Goal: Task Accomplishment & Management: Manage account settings

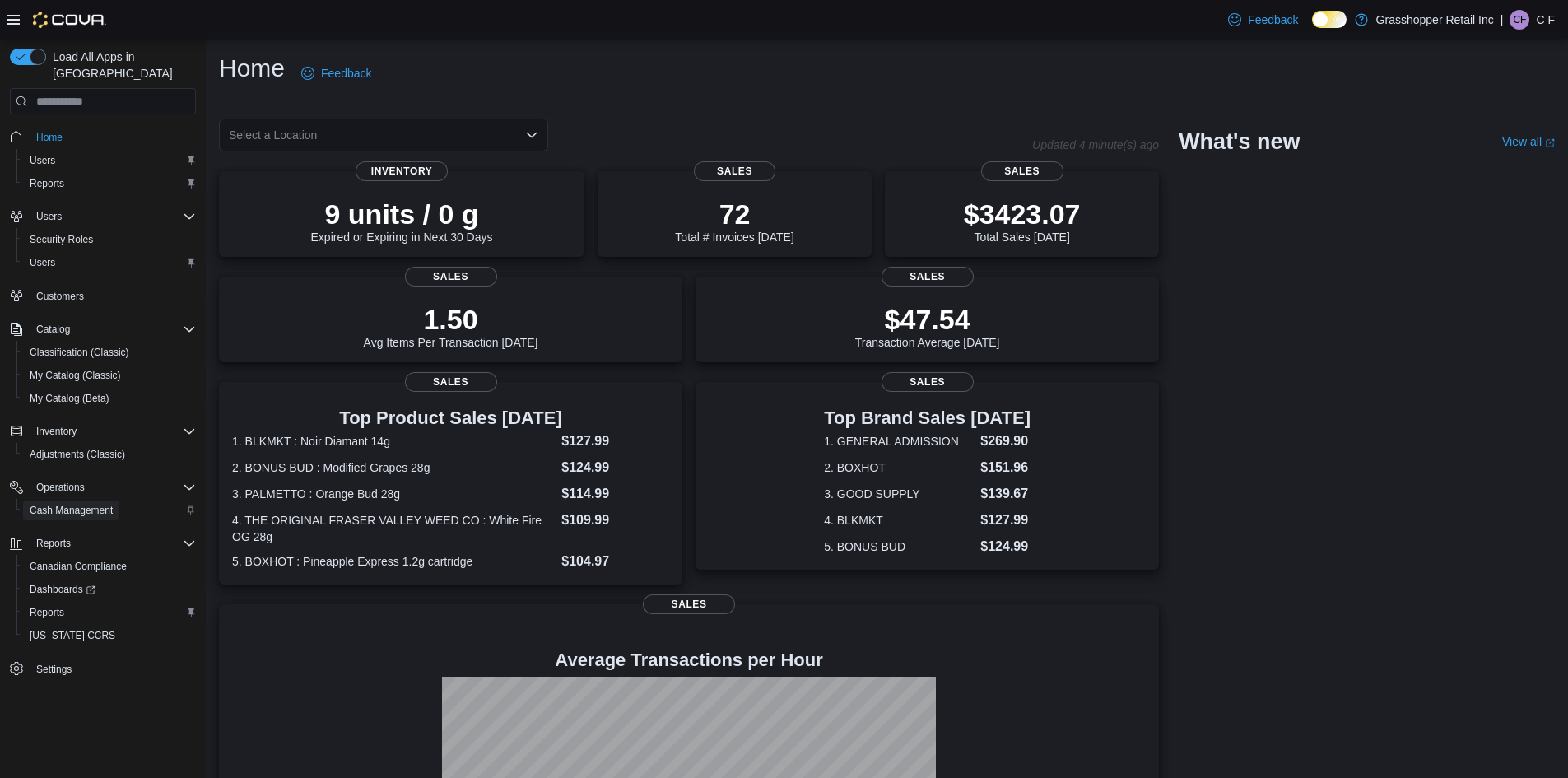
click at [56, 504] on span "Cash Management" at bounding box center [71, 510] width 83 height 14
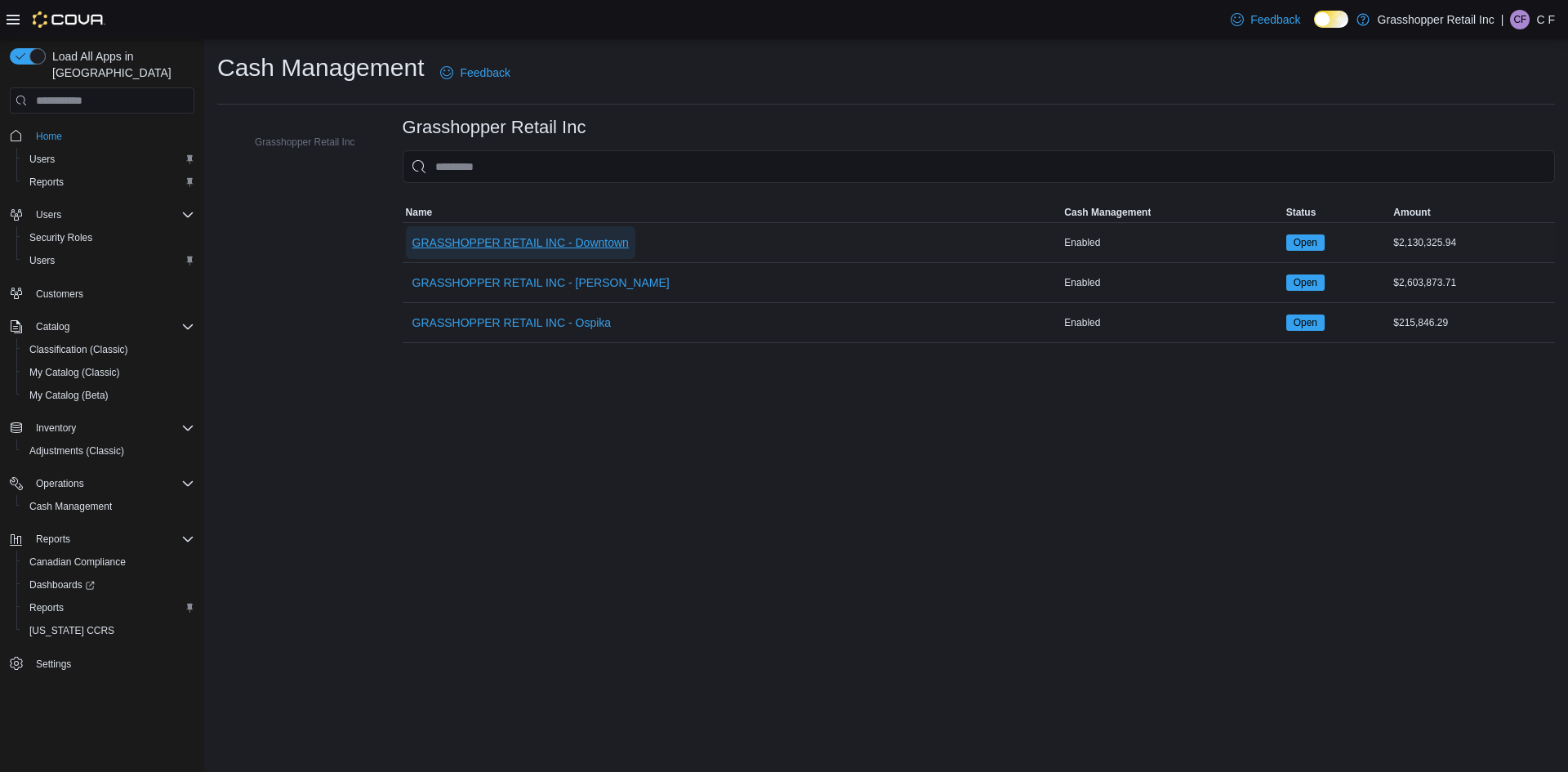
click at [569, 236] on span "GRASSHOPPER RETAIL INC - Downtown" at bounding box center [521, 242] width 217 height 16
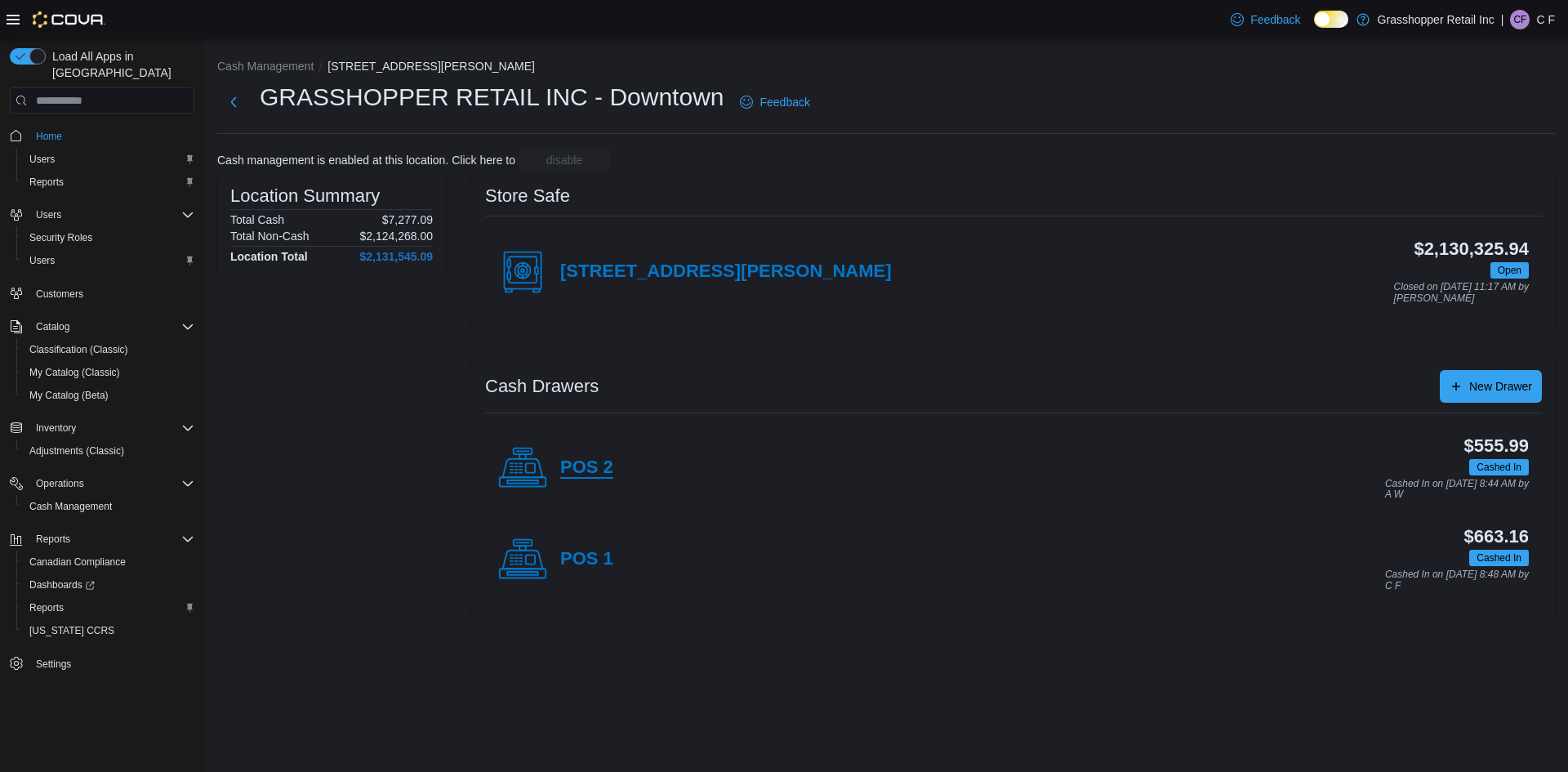
click at [575, 462] on h4 "POS 2" at bounding box center [586, 468] width 53 height 21
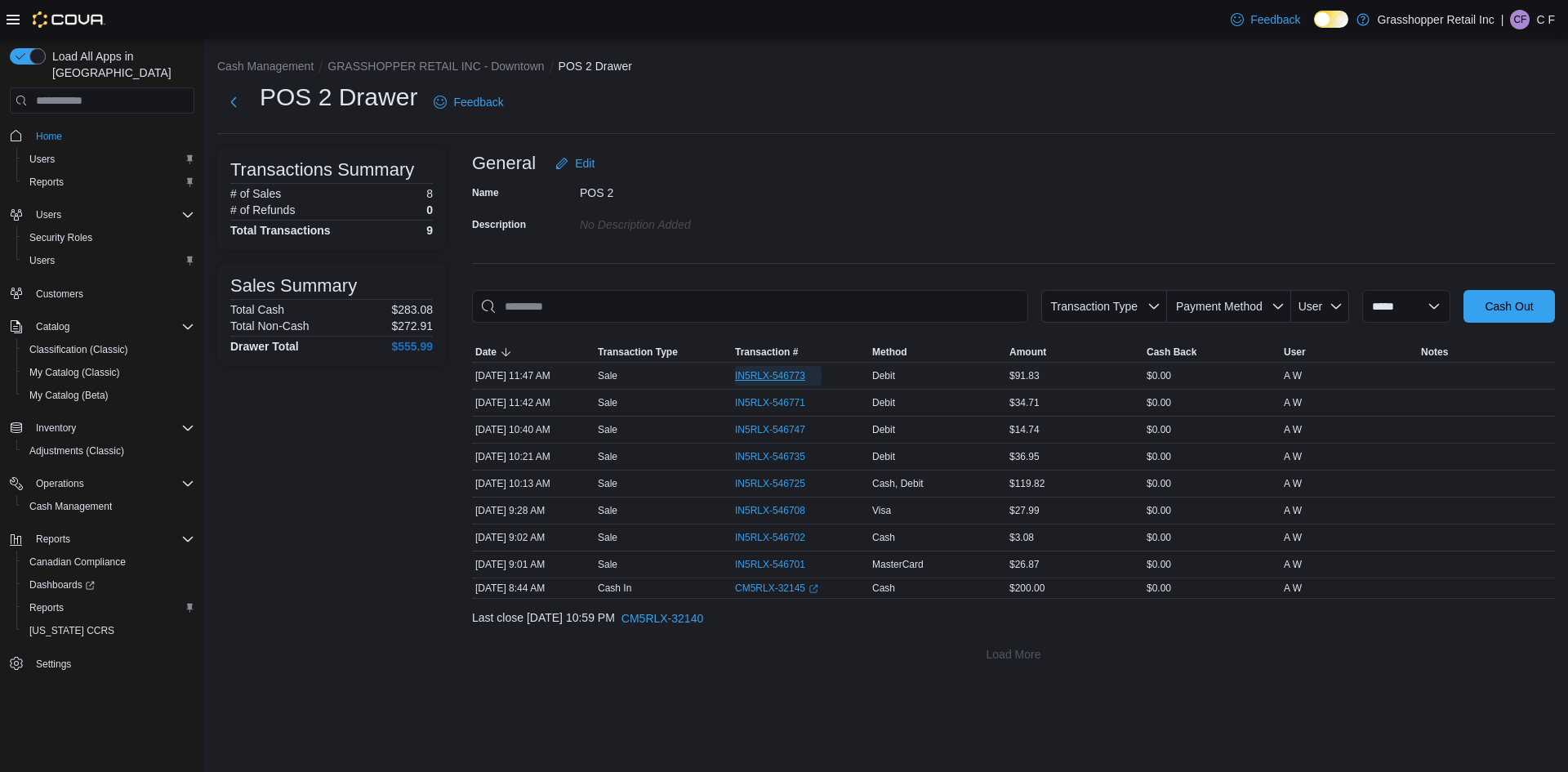
click at [801, 379] on span "IN5RLX-546773" at bounding box center [770, 376] width 70 height 13
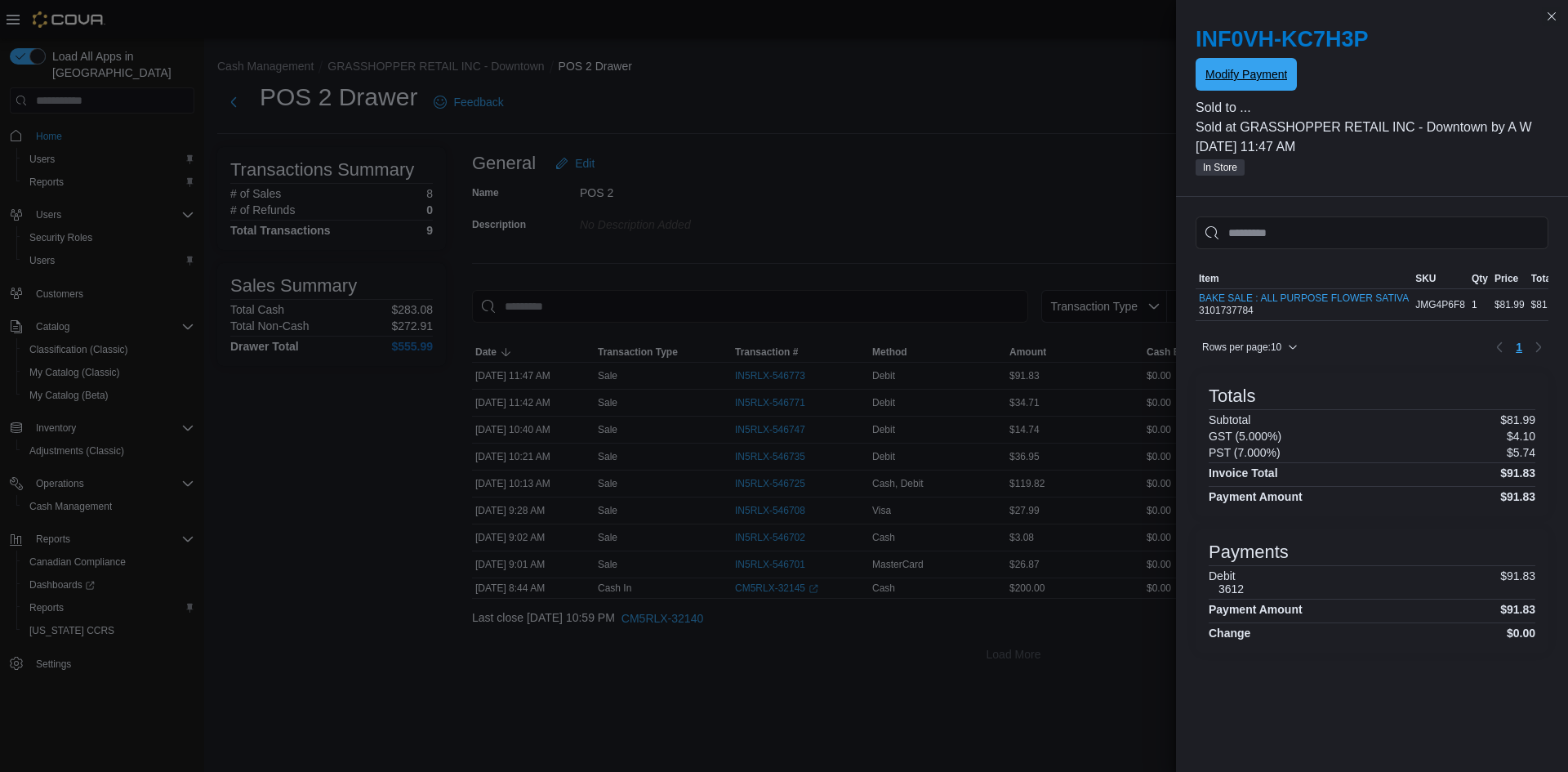
click at [1222, 70] on span "Modify Payment" at bounding box center [1246, 74] width 81 height 16
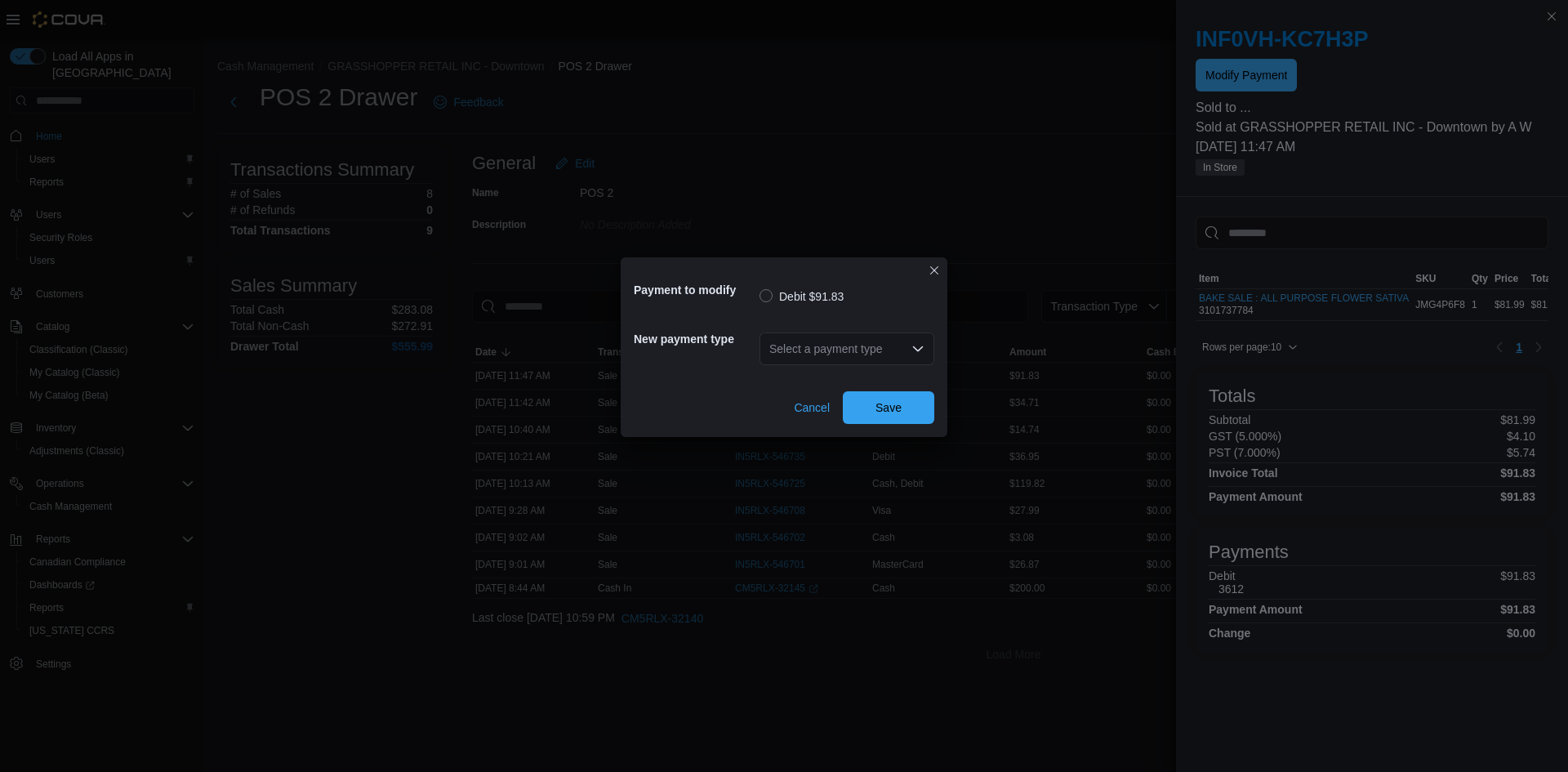
click at [821, 343] on div "Select a payment type" at bounding box center [847, 348] width 175 height 33
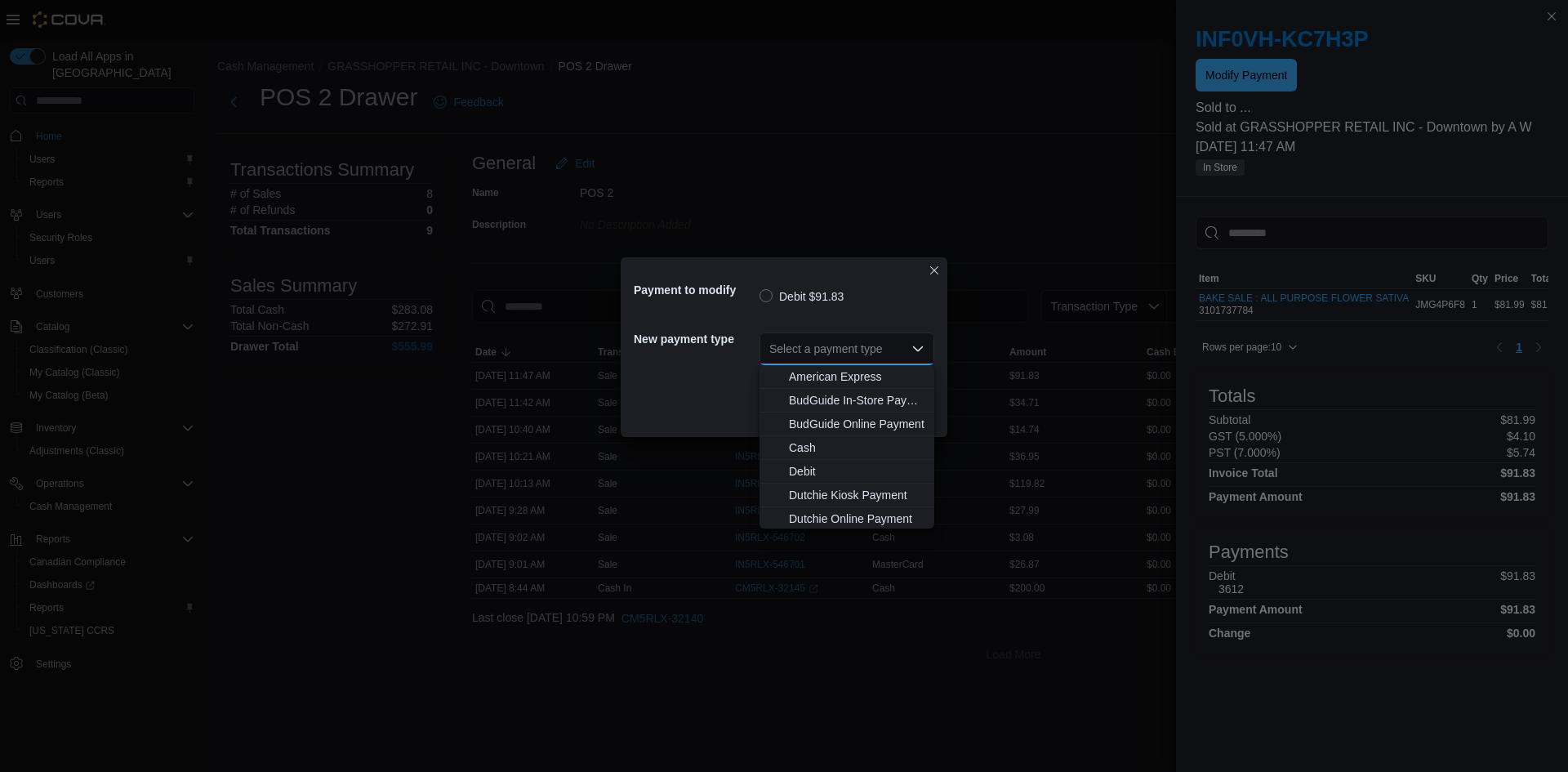
scroll to position [121, 0]
click at [833, 449] on span "MasterCard" at bounding box center [857, 445] width 136 height 16
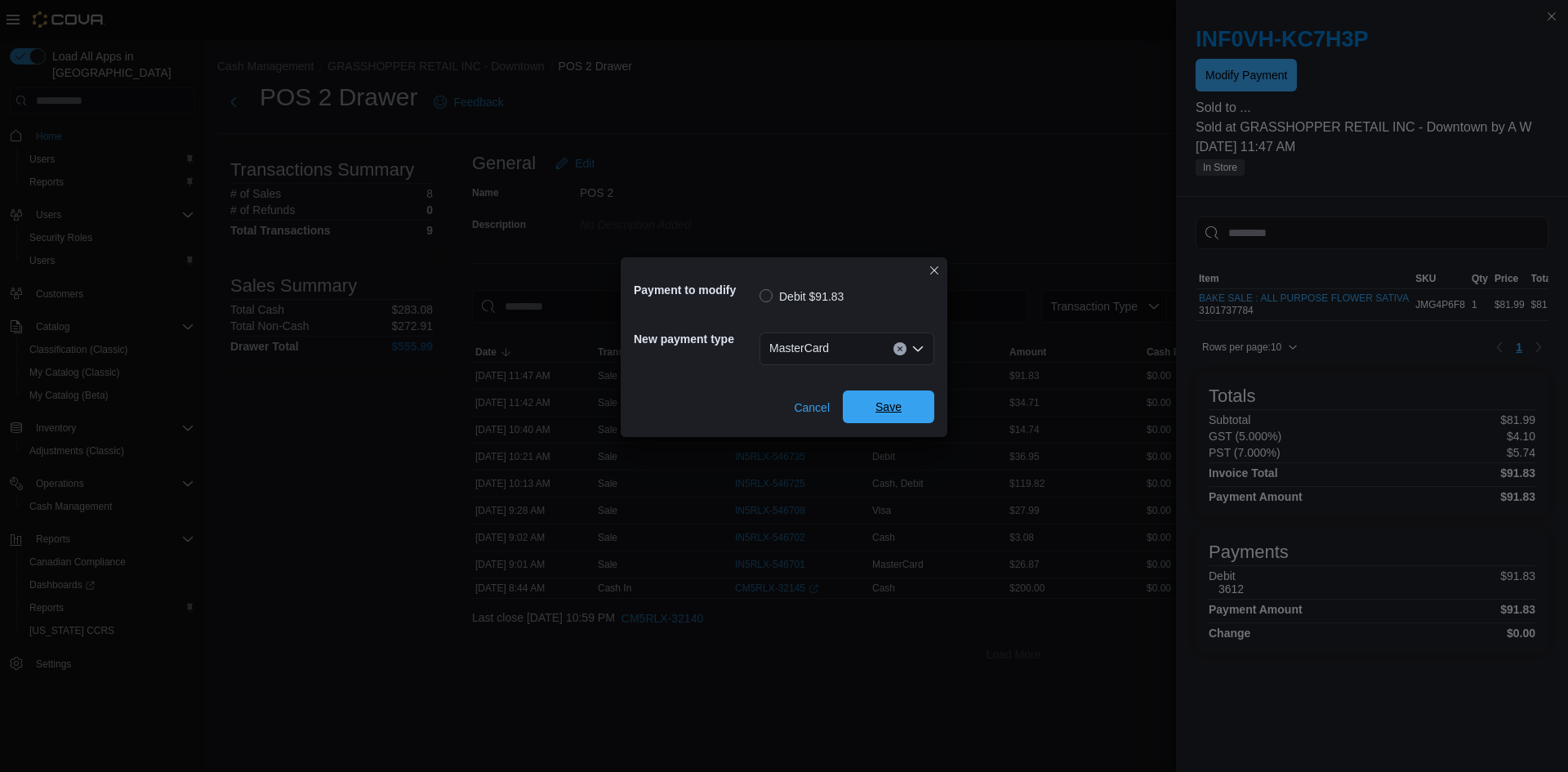
click at [883, 402] on span "Save" at bounding box center [888, 406] width 26 height 16
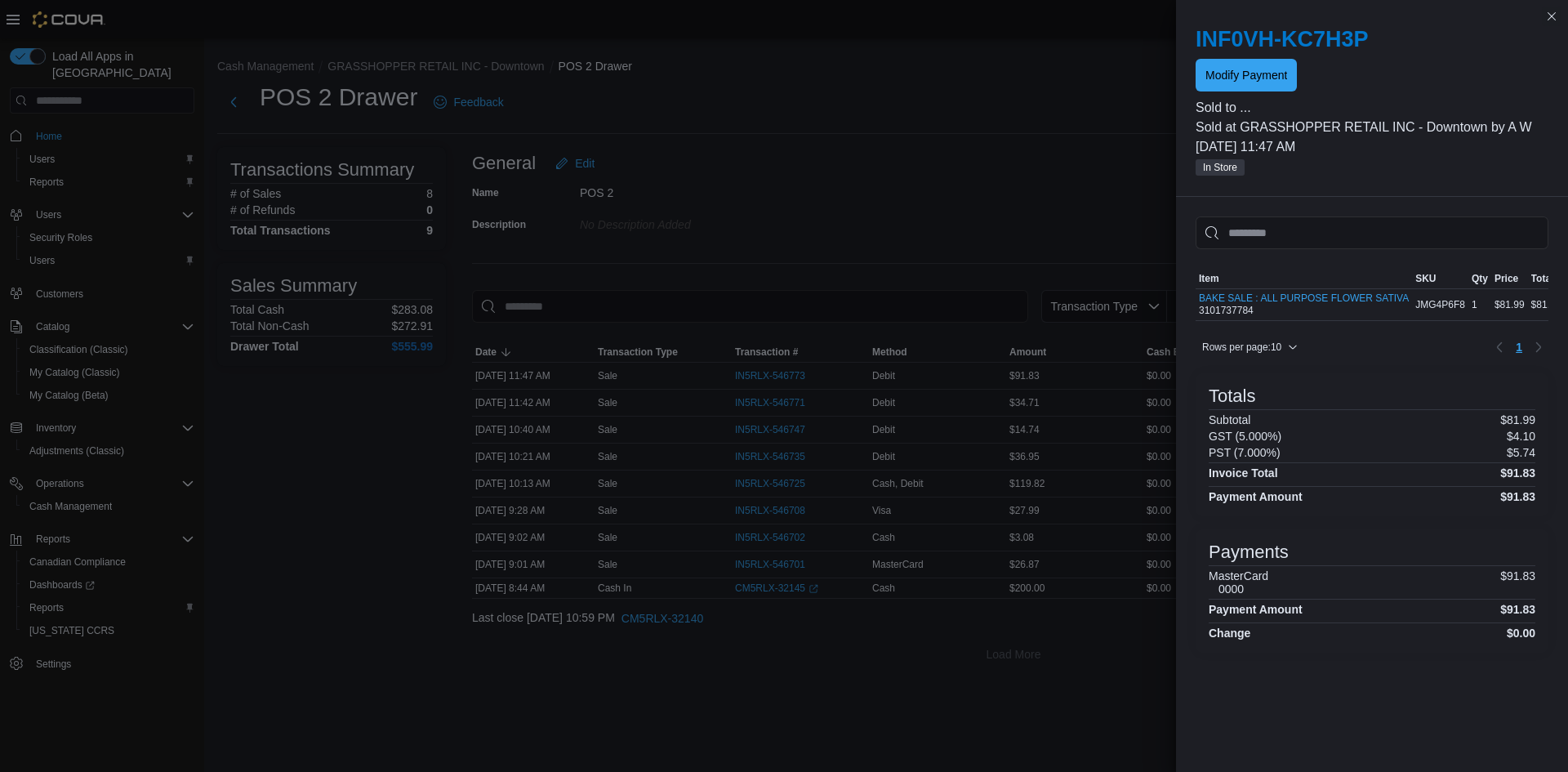
scroll to position [0, 15]
click at [1287, 356] on span "Rows per page : 10" at bounding box center [1250, 347] width 96 height 20
click at [1295, 352] on icon "button" at bounding box center [1292, 346] width 10 height 10
click at [1289, 357] on span "Rows per page : 10" at bounding box center [1250, 347] width 96 height 20
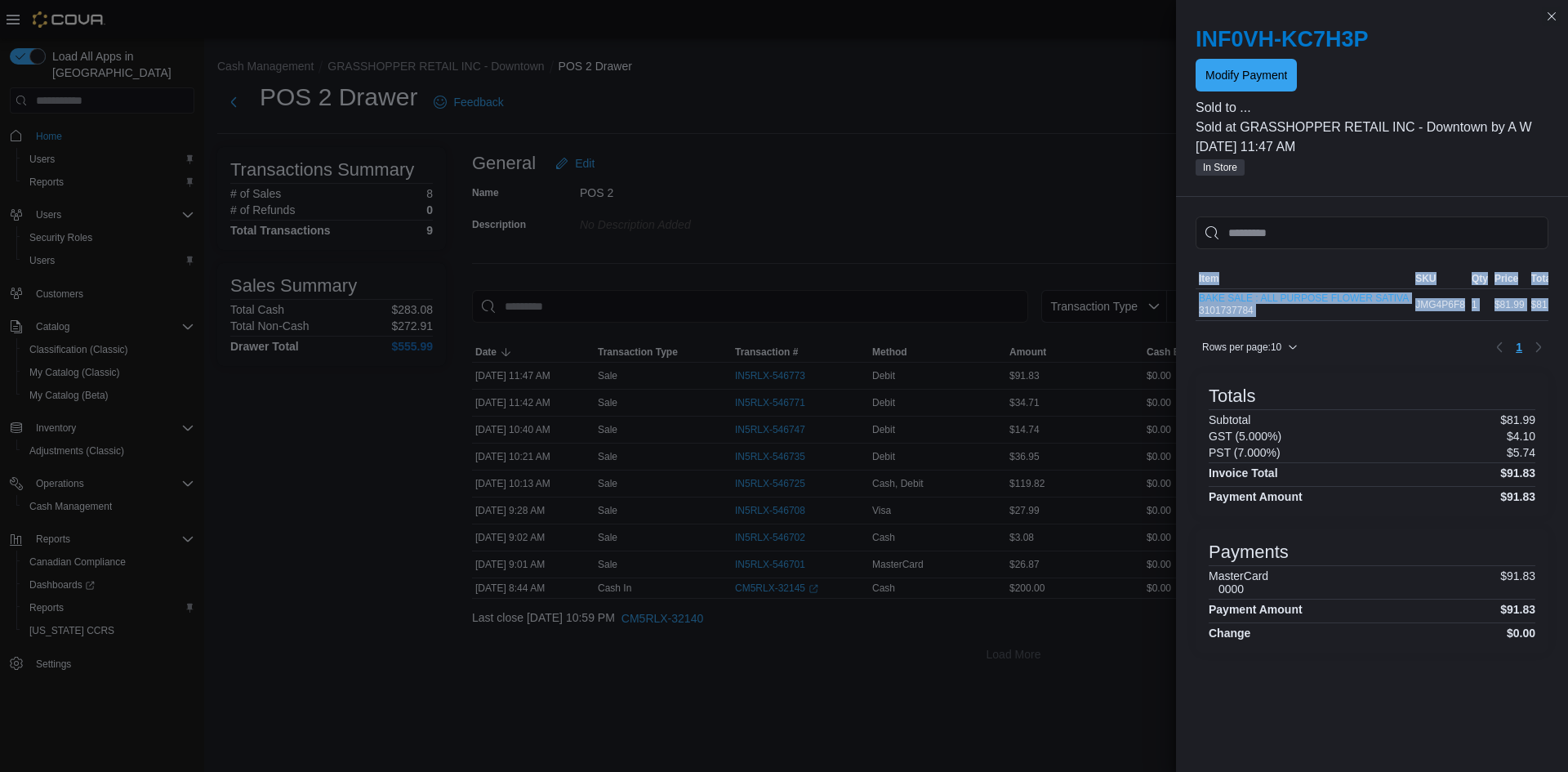
drag, startPoint x: 1292, startPoint y: 335, endPoint x: 1422, endPoint y: 327, distance: 130.2
click at [1418, 328] on div "Sorting MemoryTable from EuiInMemoryTable; Page 1 of 1. Item SKU Qty Price Tota…" at bounding box center [1372, 314] width 353 height 91
click at [1549, 324] on div "Sorting MemoryTable from EuiInMemoryTable; Page 1 of 1. Item SKU Qty Price Tota…" at bounding box center [1372, 441] width 392 height 488
